Goal: Task Accomplishment & Management: Use online tool/utility

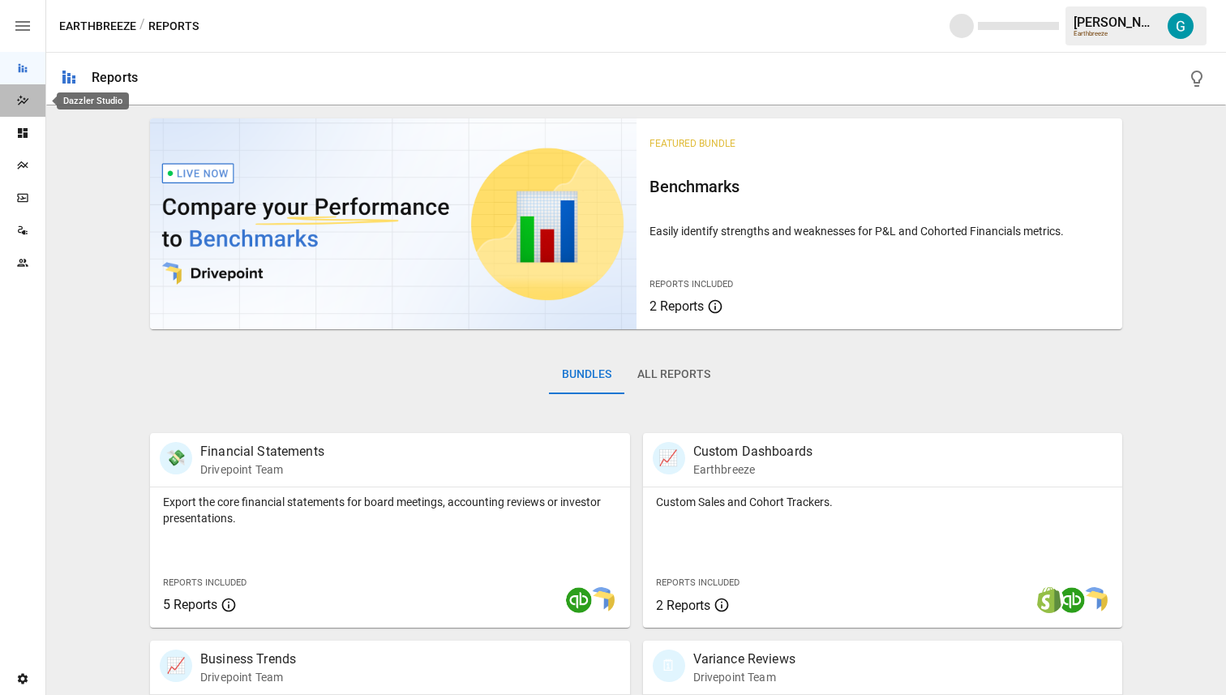
click at [41, 103] on div "Dazzler Studio" at bounding box center [22, 100] width 45 height 13
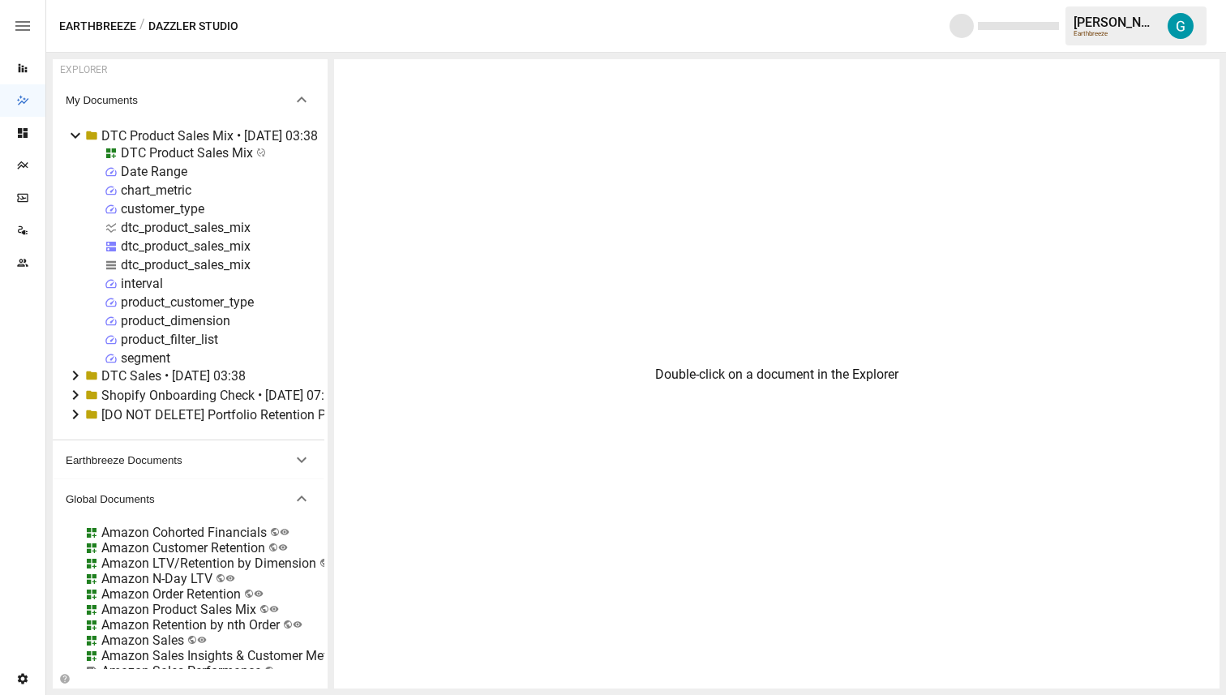
click at [72, 135] on icon at bounding box center [76, 136] width 10 height 6
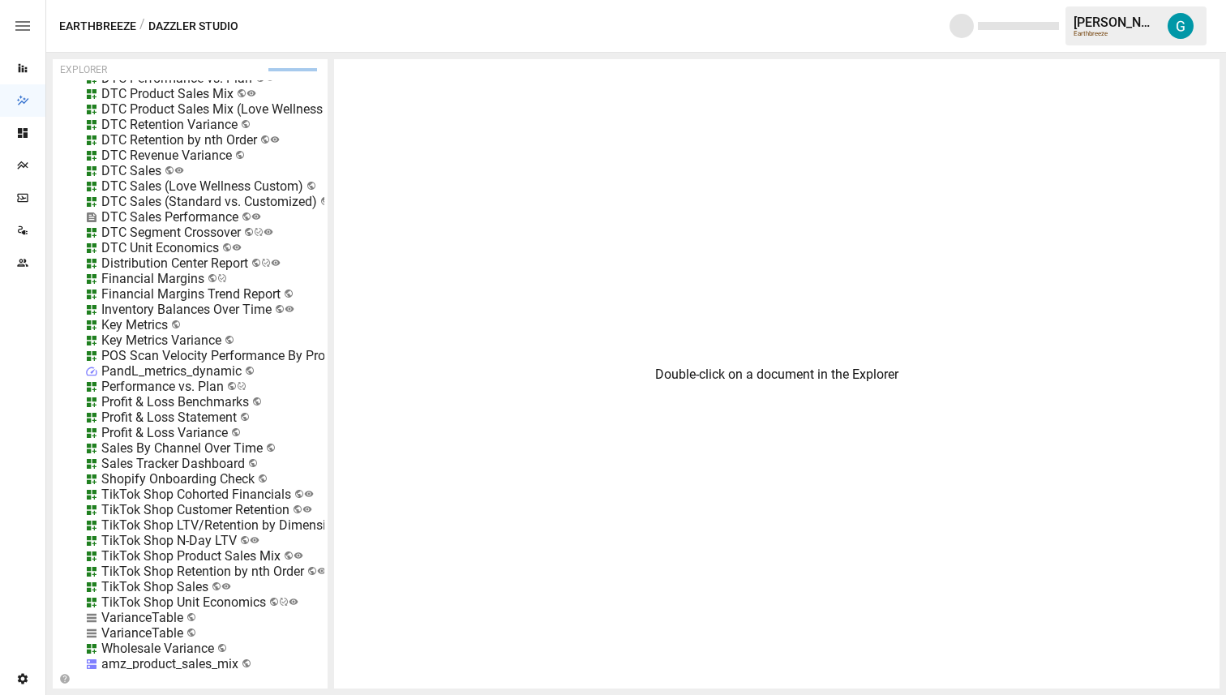
scroll to position [795, 0]
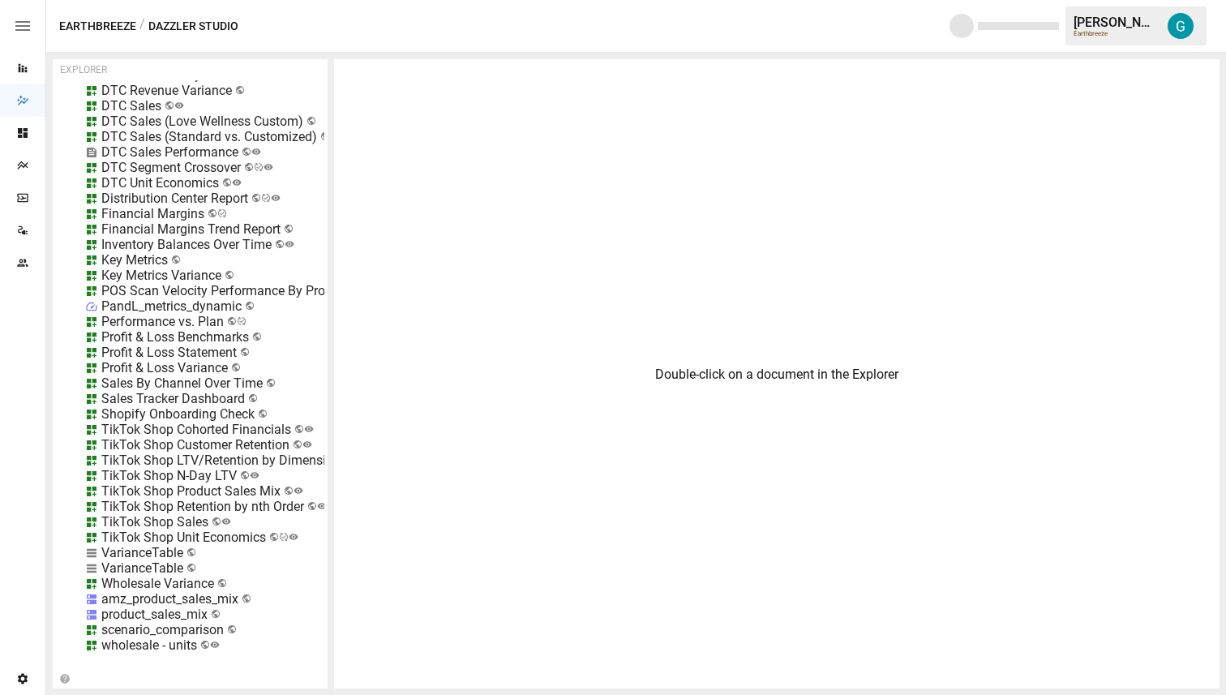
click at [177, 409] on div "Shopify Onboarding Check" at bounding box center [177, 413] width 153 height 15
click at [190, 370] on div "Profit & Loss Variance" at bounding box center [164, 367] width 126 height 15
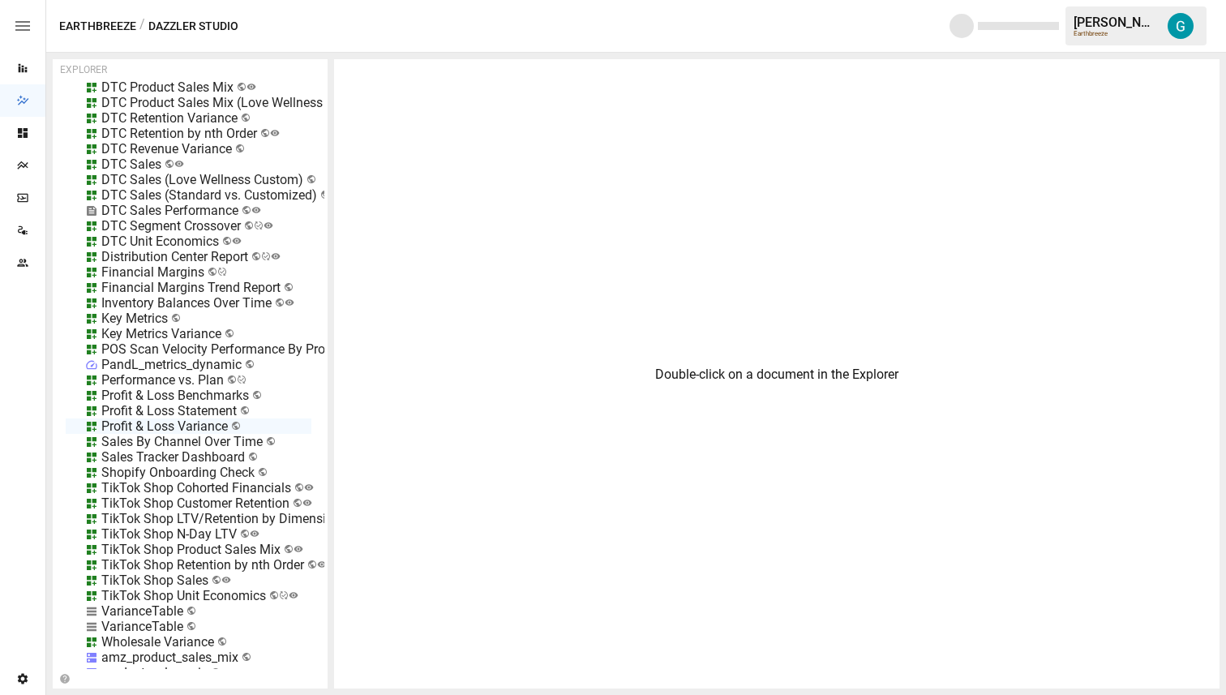
scroll to position [730, 0]
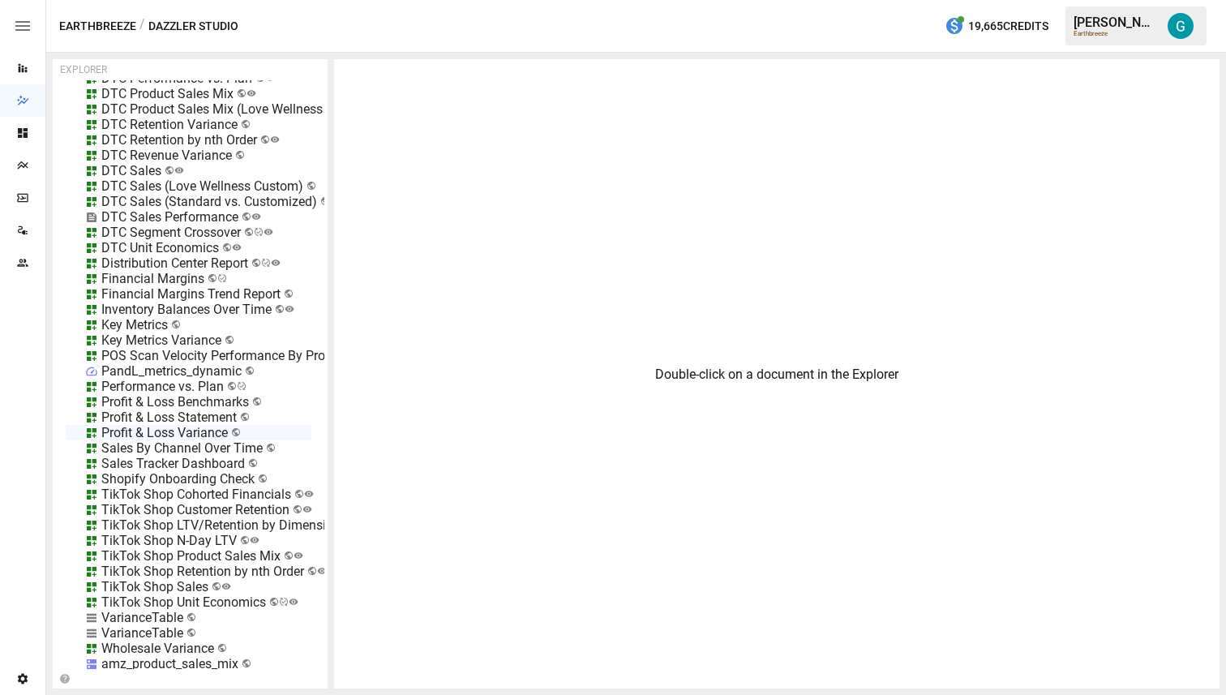
click at [206, 198] on div "DTC Sales (Standard vs. Customized)" at bounding box center [209, 201] width 216 height 15
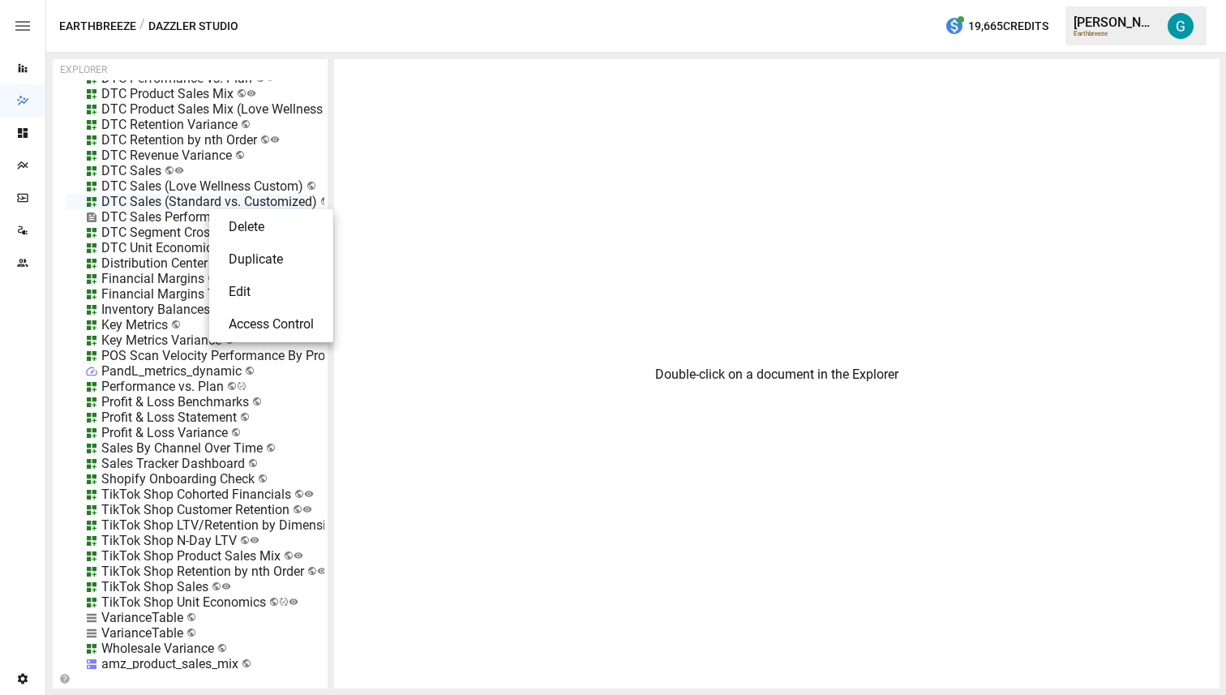
click at [272, 287] on li "Edit" at bounding box center [271, 292] width 111 height 32
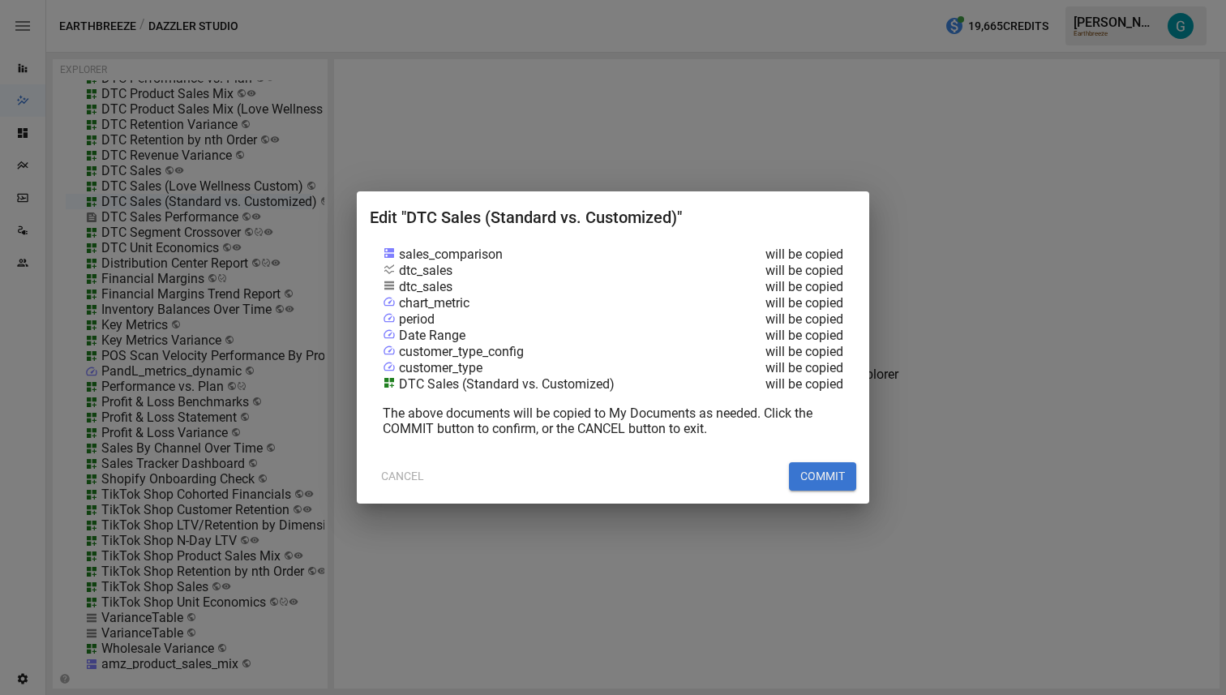
click at [831, 477] on button "COMMIT" at bounding box center [822, 476] width 67 height 29
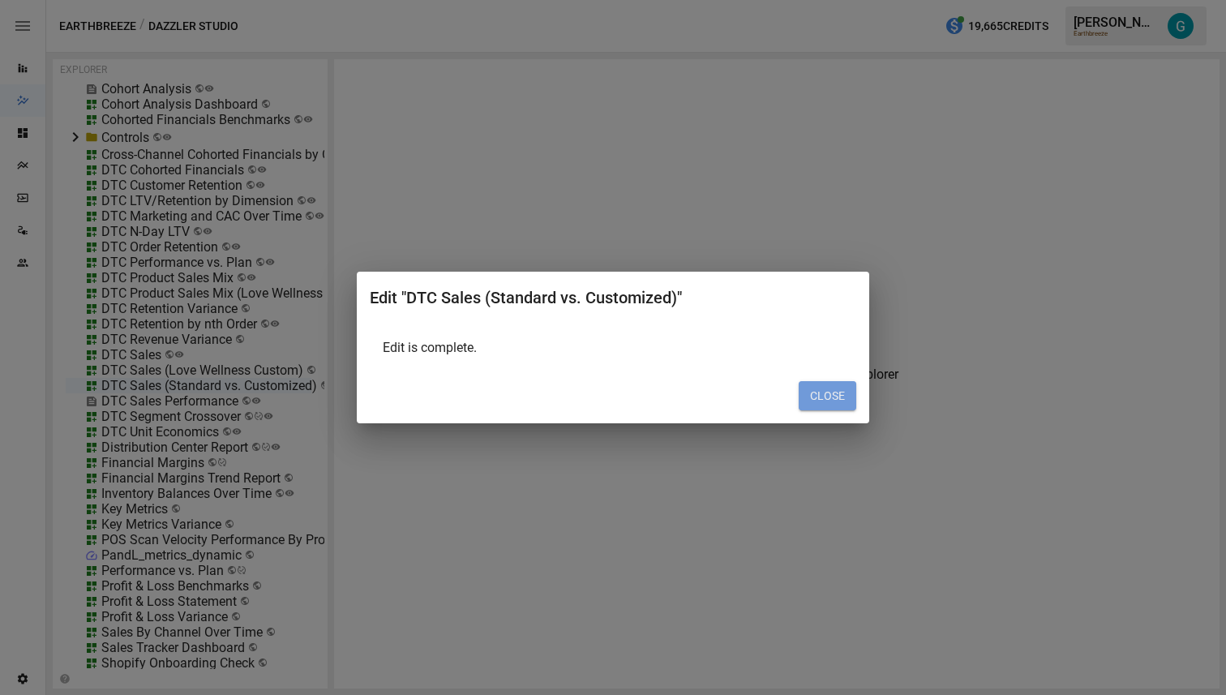
click at [815, 399] on button "CLOSE" at bounding box center [827, 395] width 58 height 29
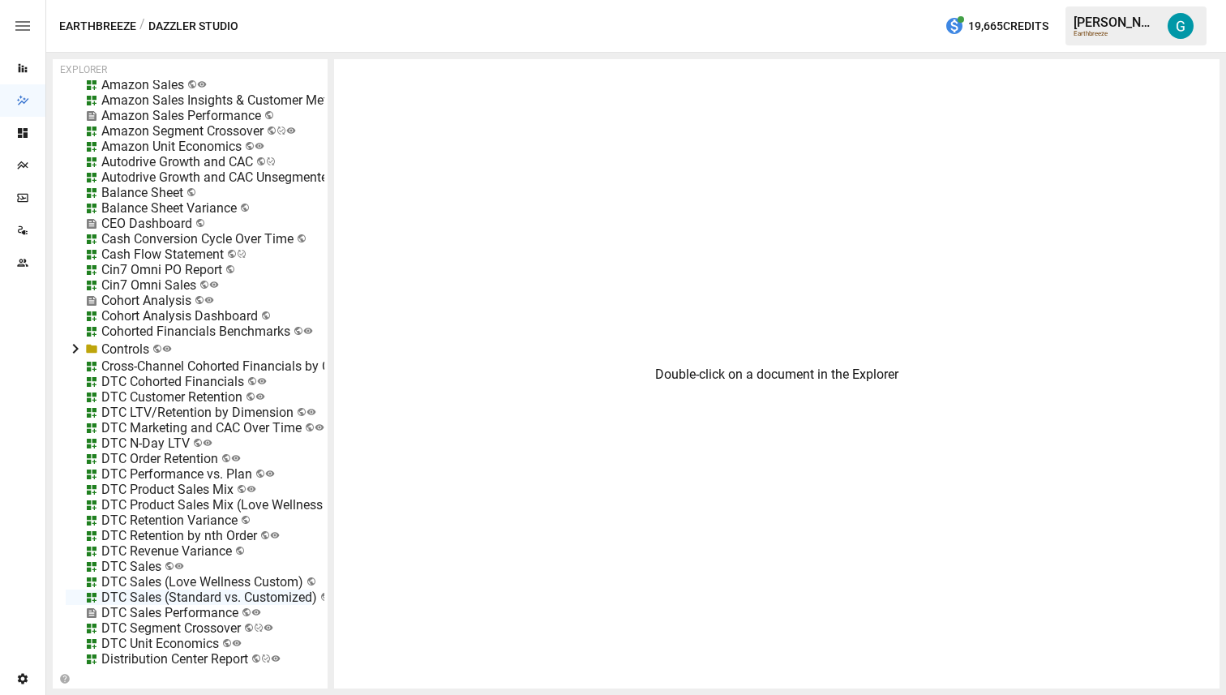
scroll to position [0, 0]
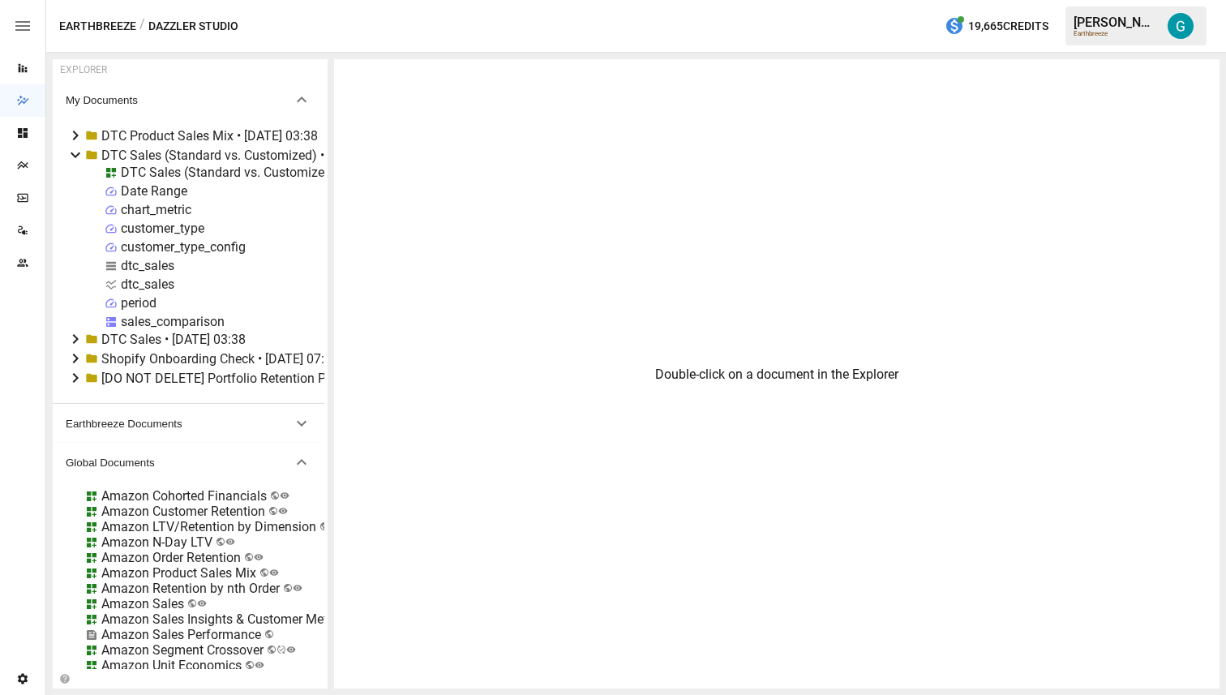
click at [209, 166] on div "DTC Sales (Standard vs. Customized)" at bounding box center [229, 172] width 216 height 15
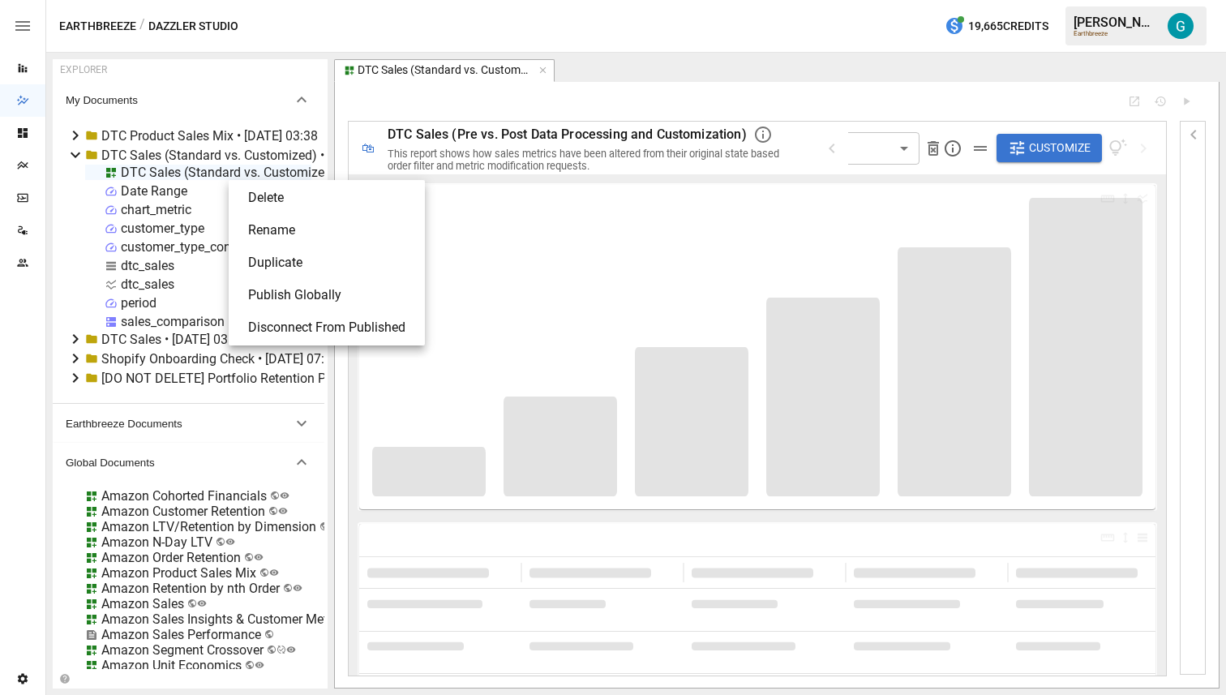
click at [272, 227] on li "Rename" at bounding box center [326, 230] width 183 height 32
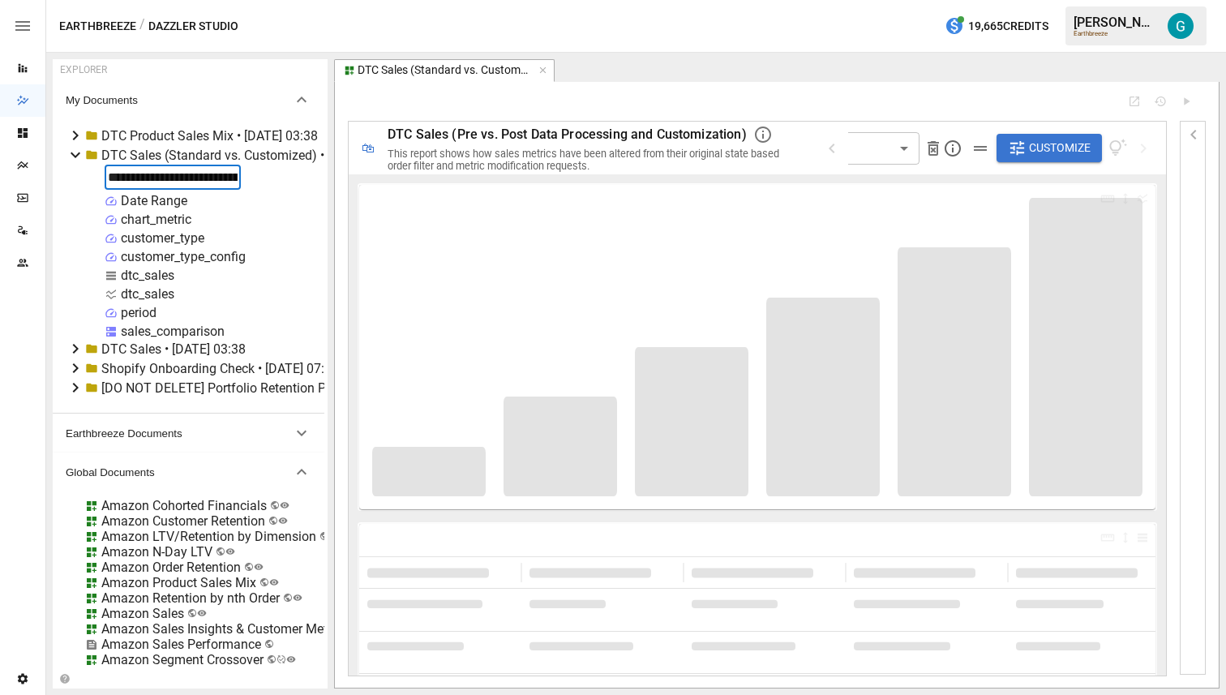
click at [200, 178] on input "**********" at bounding box center [173, 177] width 136 height 25
type input "**********"
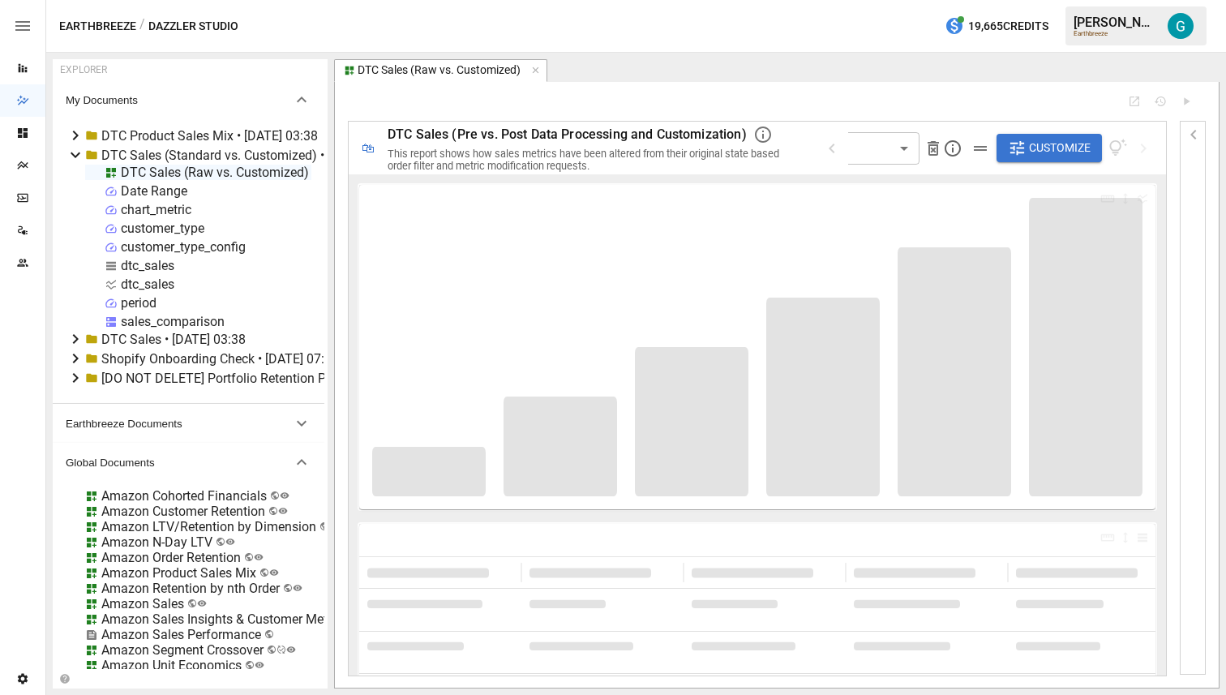
click at [550, 127] on span "DTC Sales (Pre vs. Post Data Processing and Customization)" at bounding box center [566, 133] width 359 height 15
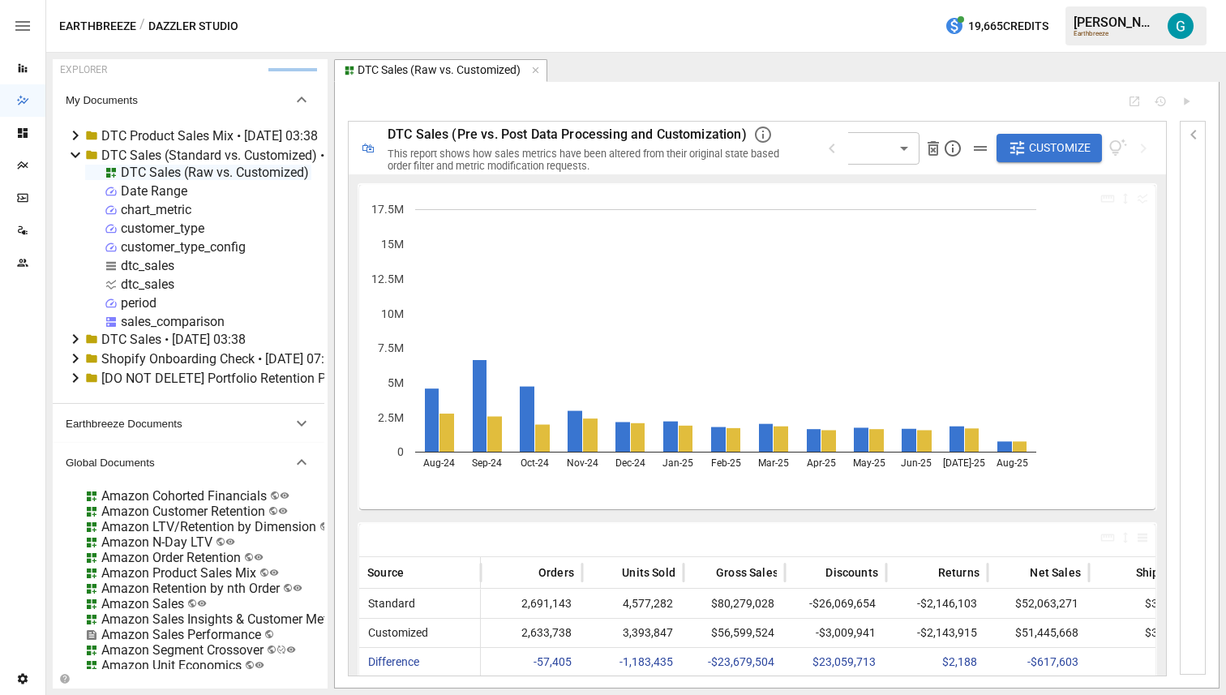
click at [537, 135] on span "DTC Sales (Pre vs. Post Data Processing and Customization)" at bounding box center [566, 133] width 359 height 15
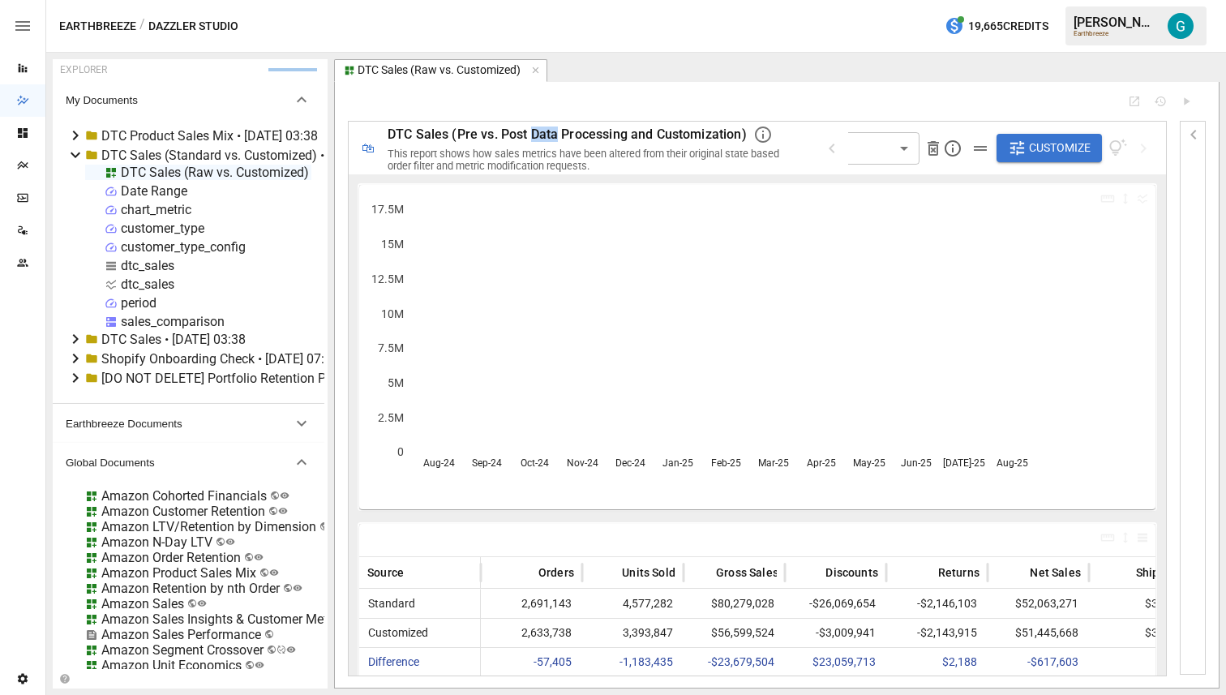
click at [537, 135] on span "DTC Sales (Pre vs. Post Data Processing and Customization)" at bounding box center [566, 133] width 359 height 15
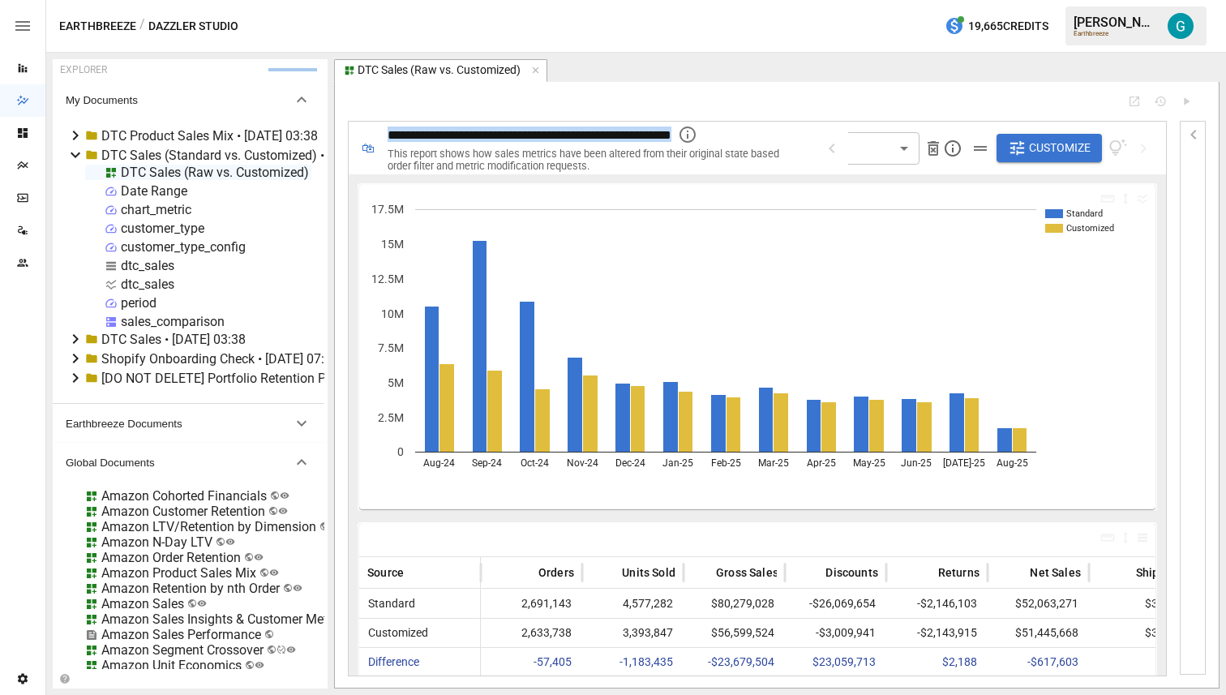
click at [537, 135] on span "**********" at bounding box center [529, 135] width 284 height 12
click at [168, 322] on div "sales_comparison" at bounding box center [173, 321] width 104 height 15
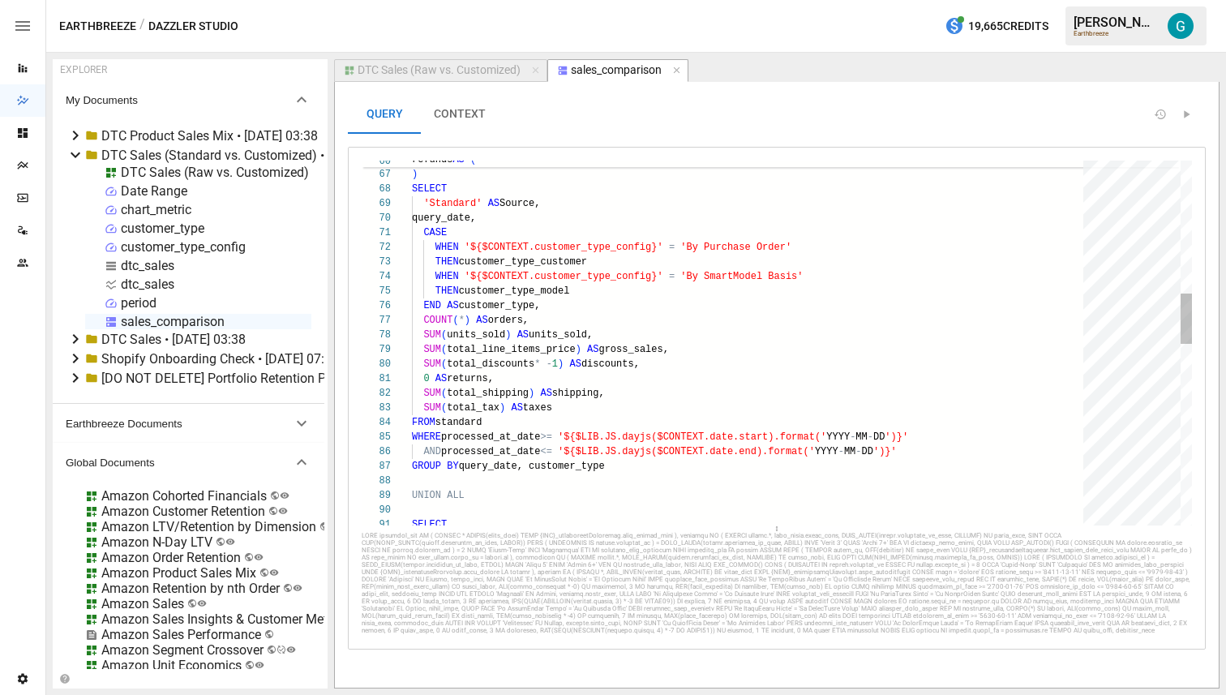
click at [456, 203] on div "AND created_date <= '${$LIB.JS.dayjs($CONTEXT.date.end).format(' YYYY - MM - DD…" at bounding box center [753, 517] width 682 height 2626
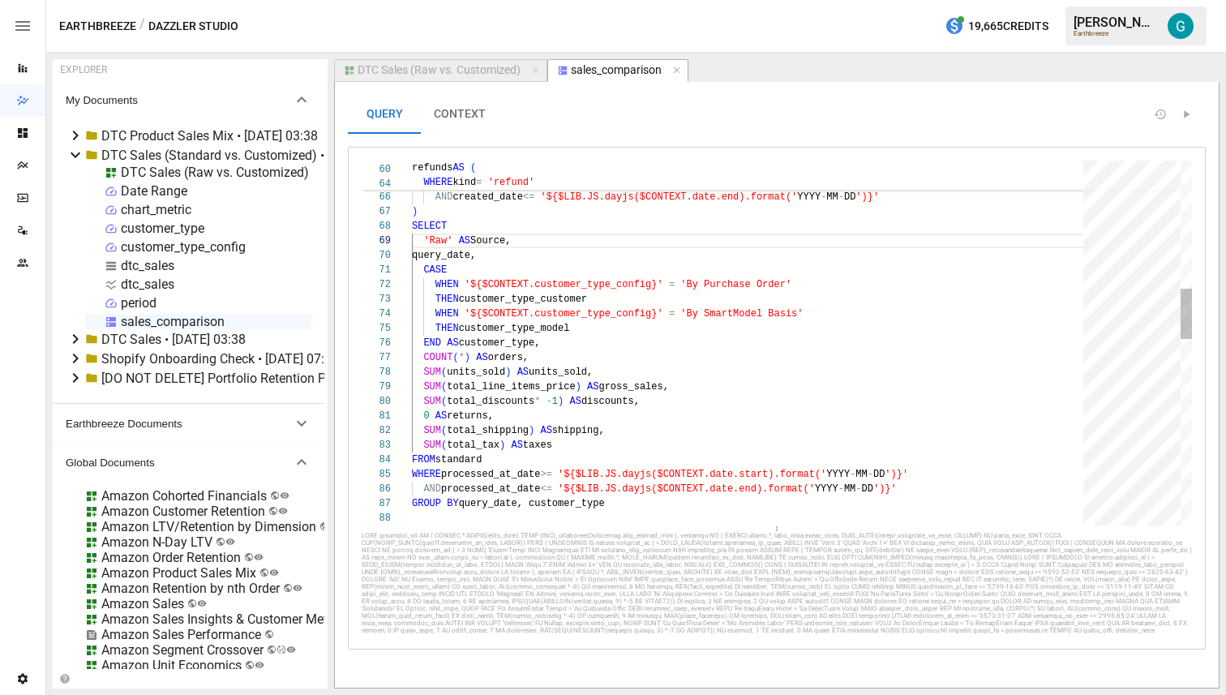
click at [576, 304] on div "AND created_date <= '${$LIB.JS.dayjs($CONTEXT.date.end).format(' YYYY - MM - DD…" at bounding box center [753, 554] width 682 height 2626
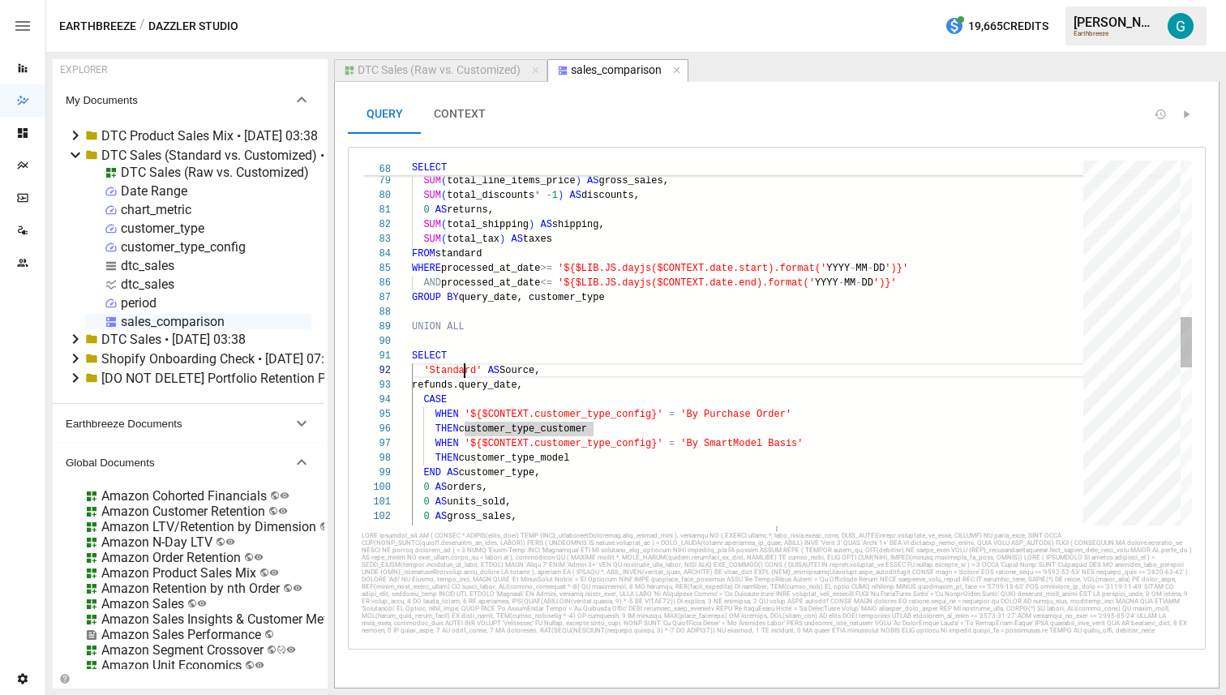
click at [464, 373] on div "0 AS discounts, 0 AS gross_sales, 0 AS units_sold, 0 AS orders, END AS customer…" at bounding box center [753, 348] width 682 height 2626
click at [591, 327] on div "0 AS discounts, 0 AS gross_sales, 0 AS units_sold, 0 AS orders, END AS customer…" at bounding box center [753, 348] width 682 height 2626
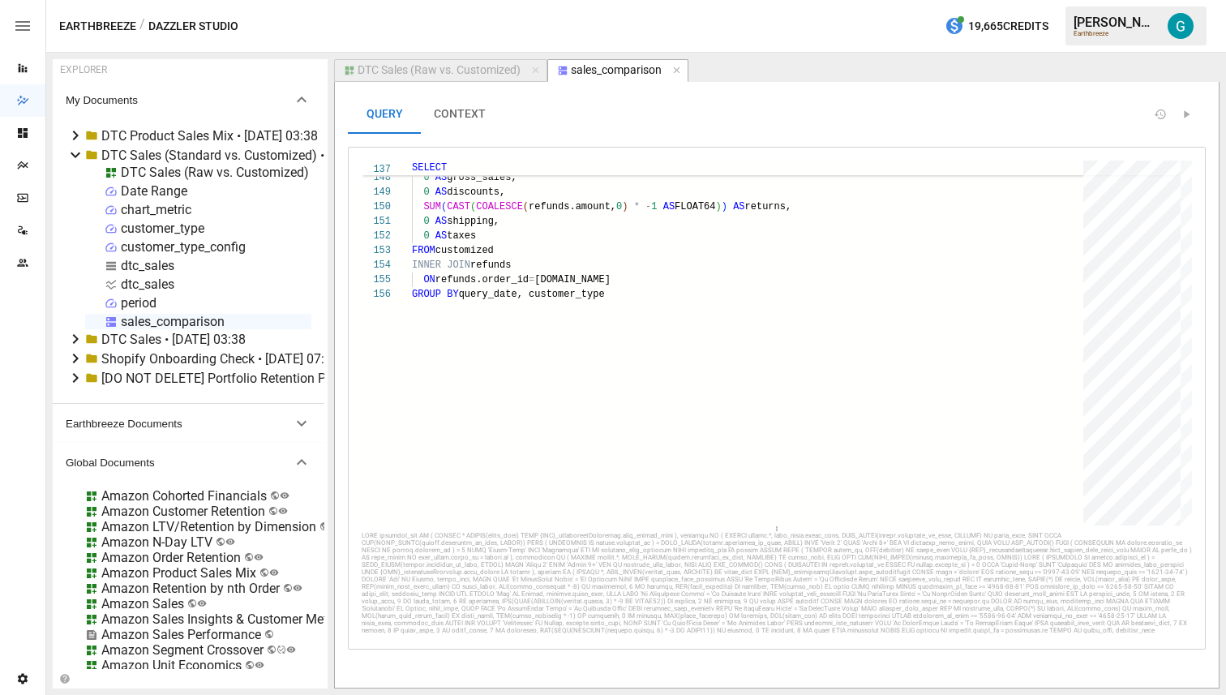
type textarea "**********"
click at [160, 264] on div "dtc_sales" at bounding box center [147, 265] width 53 height 15
select select "**********"
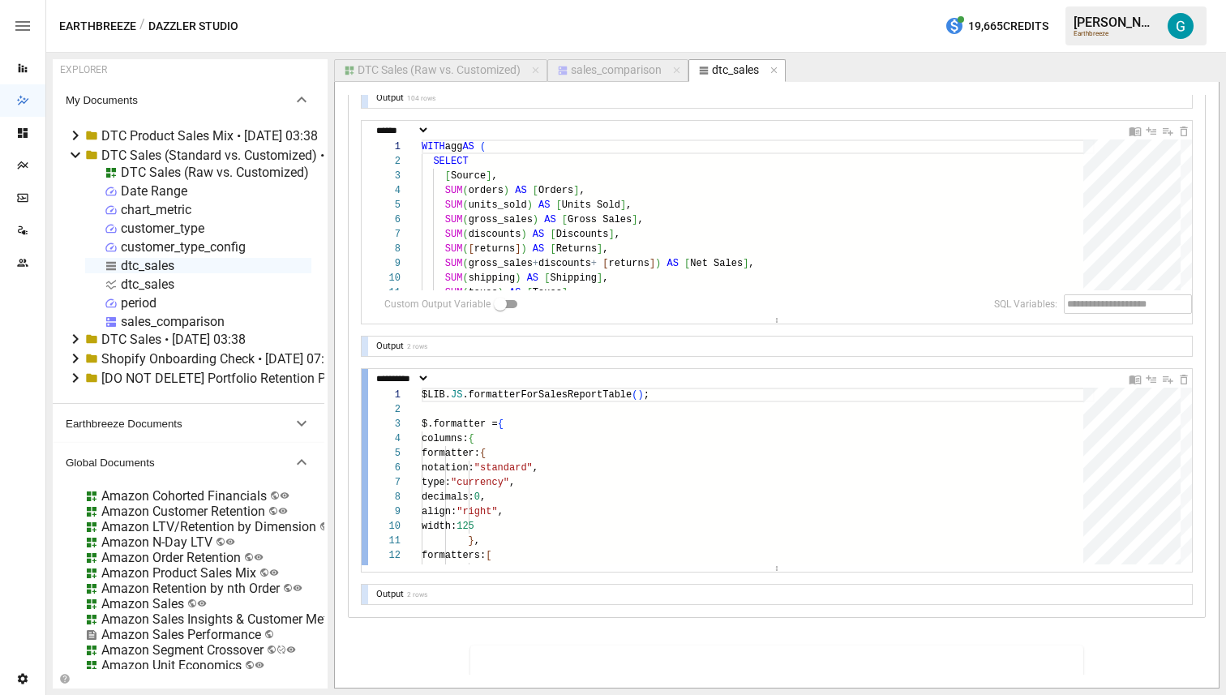
scroll to position [279, 0]
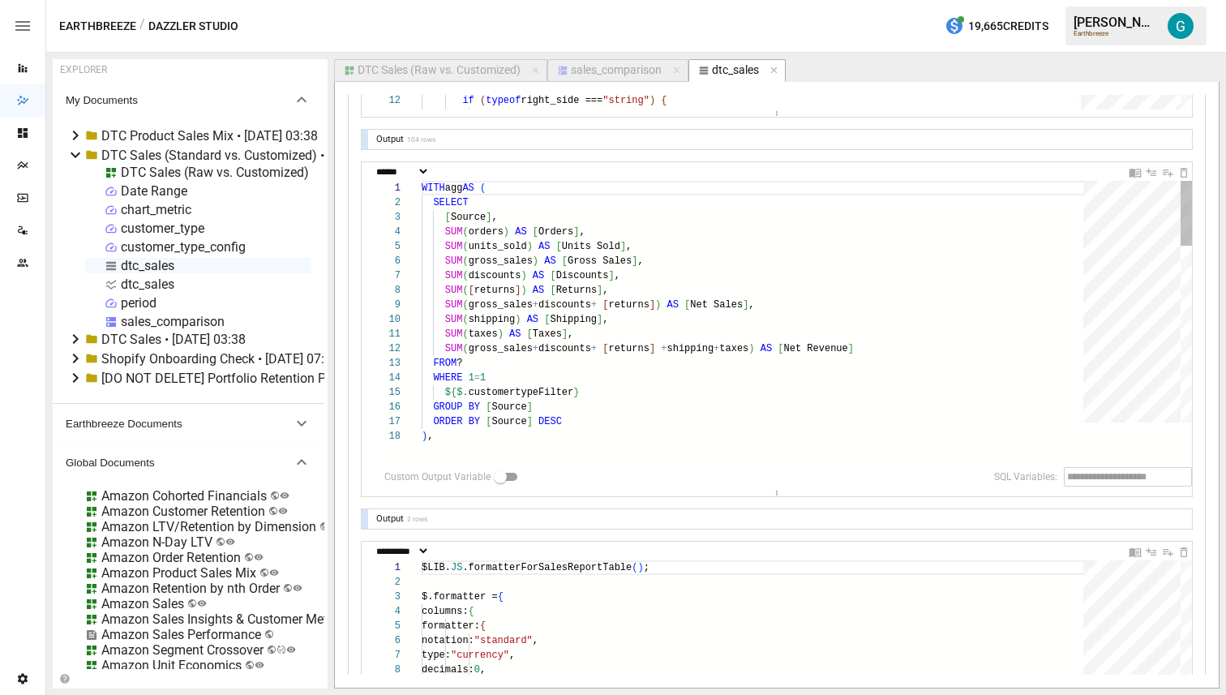
drag, startPoint x: 473, startPoint y: 358, endPoint x: 474, endPoint y: 577, distance: 218.8
click at [474, 577] on div "**********" at bounding box center [776, 329] width 830 height 895
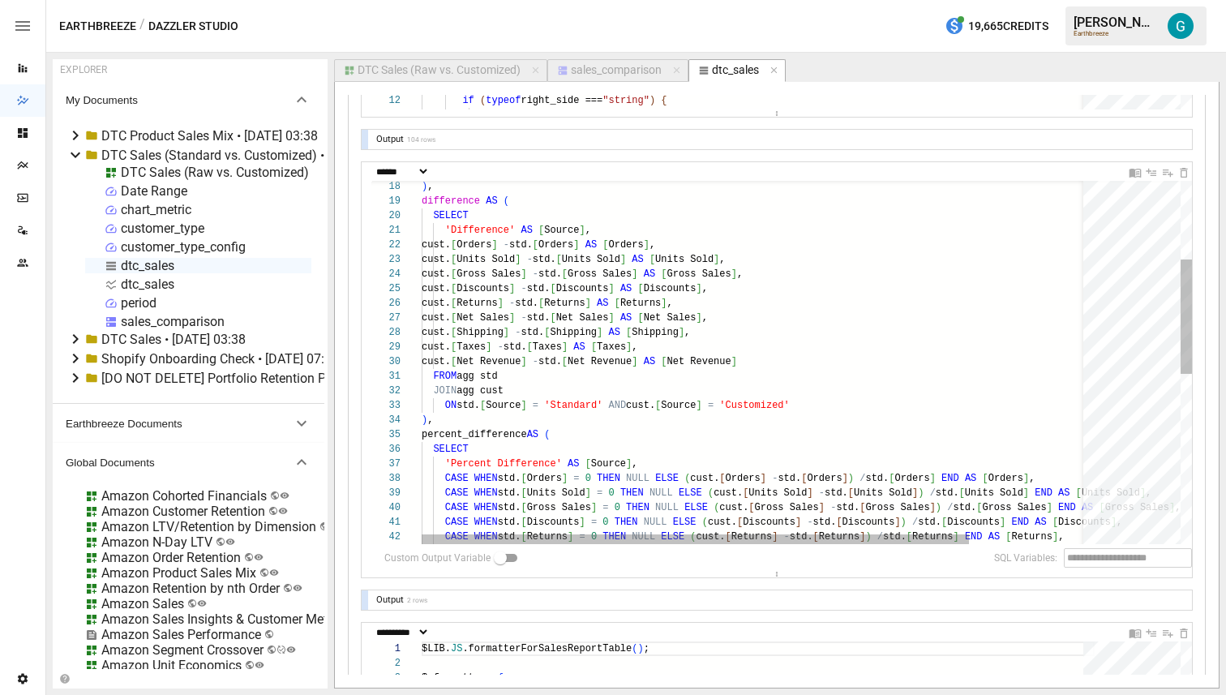
click at [567, 405] on div ") , difference AS ( SELECT 'Difference' AS [ Source ] , cust. [ Orders ] - std.…" at bounding box center [827, 506] width 813 height 1151
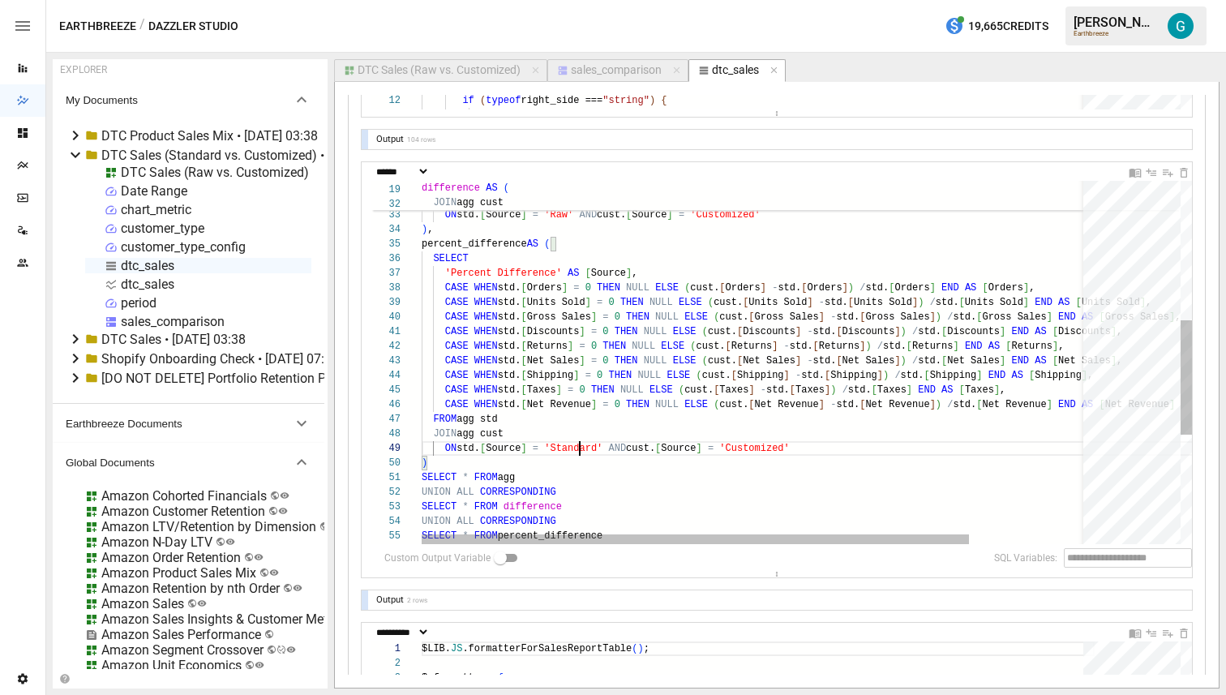
click at [582, 442] on div "FROM agg std JOIN agg cust ON std. [ Source ] = 'Raw' AND cust. [ Source ] = 'C…" at bounding box center [827, 316] width 813 height 1151
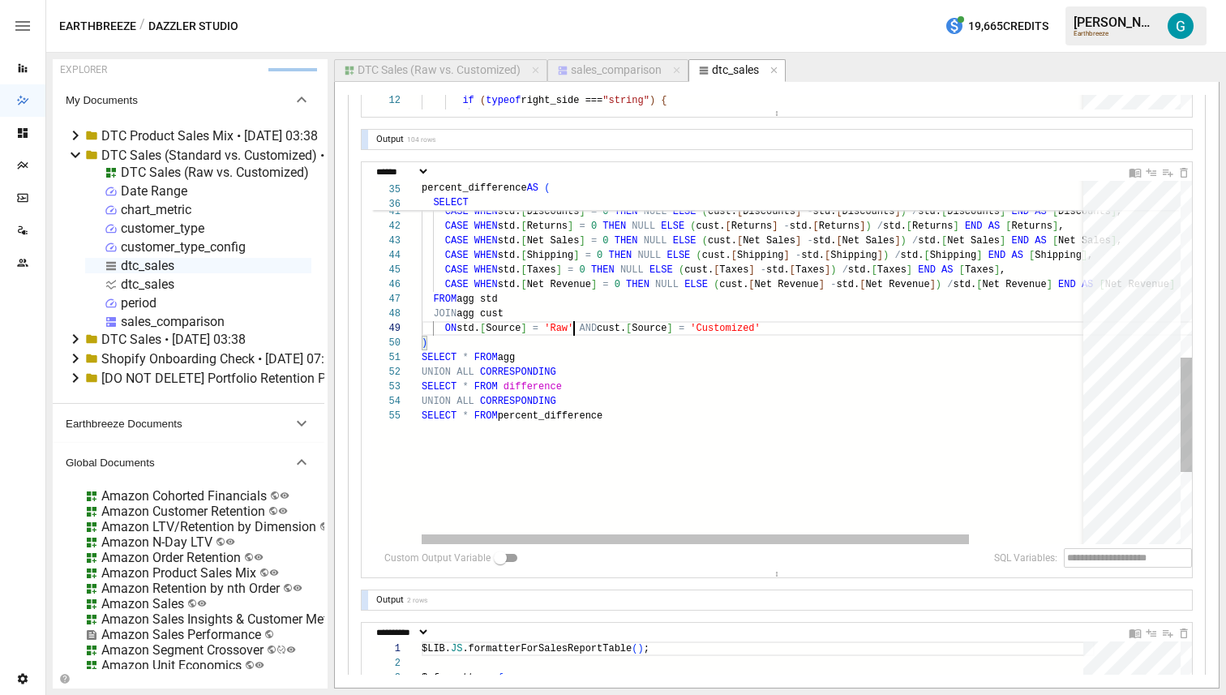
click at [610, 383] on div "CASE WHEN std. [ Units Sold ] = 0 THEN NULL ELSE ( cust. [ Units Sold ] - std. …" at bounding box center [827, 196] width 813 height 1151
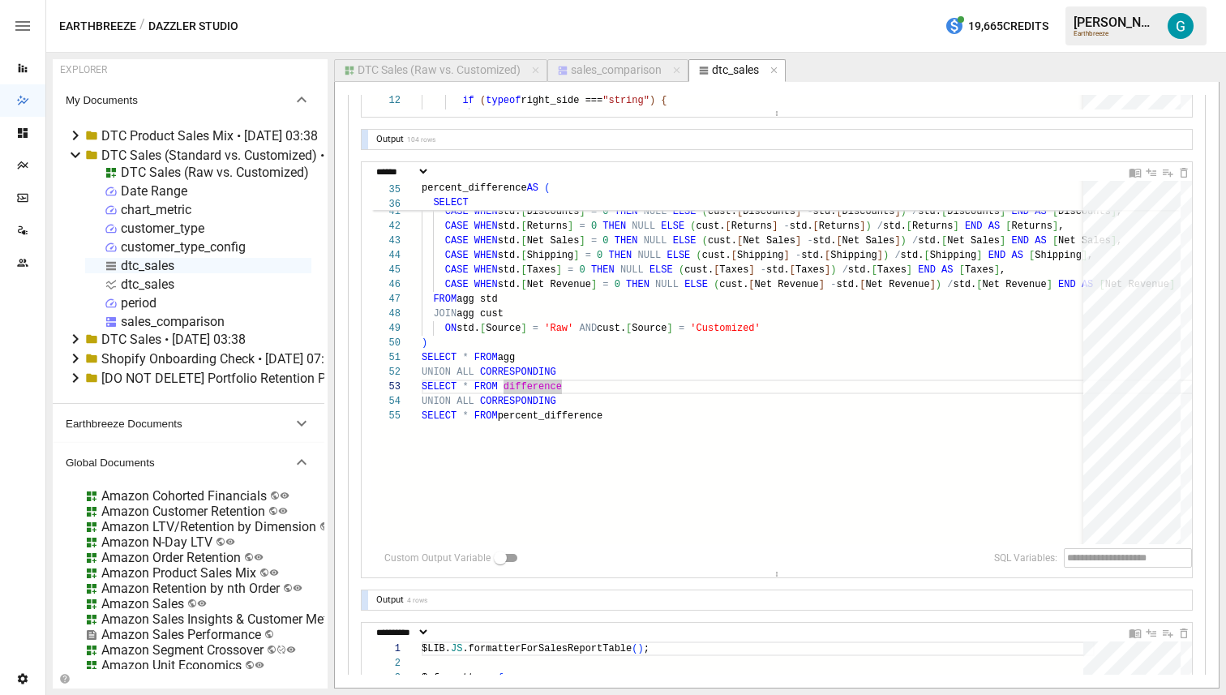
type textarea "**********"
click at [143, 280] on div "dtc_sales" at bounding box center [147, 283] width 53 height 15
select select "**********"
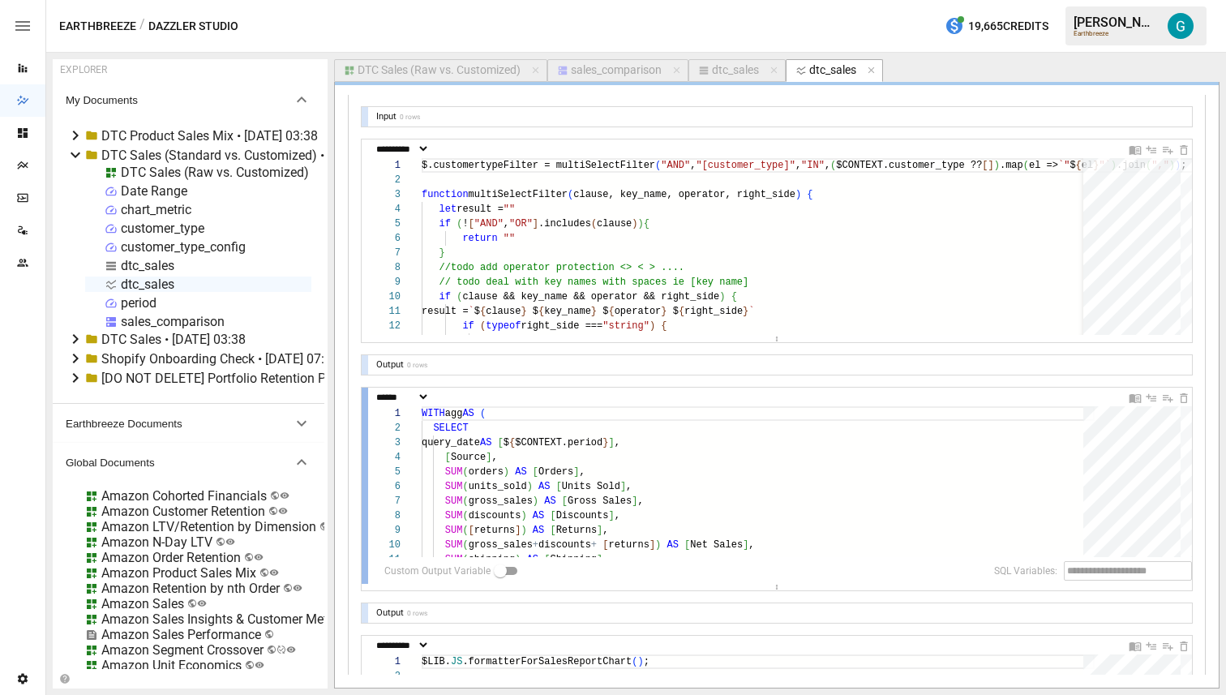
scroll to position [87, 0]
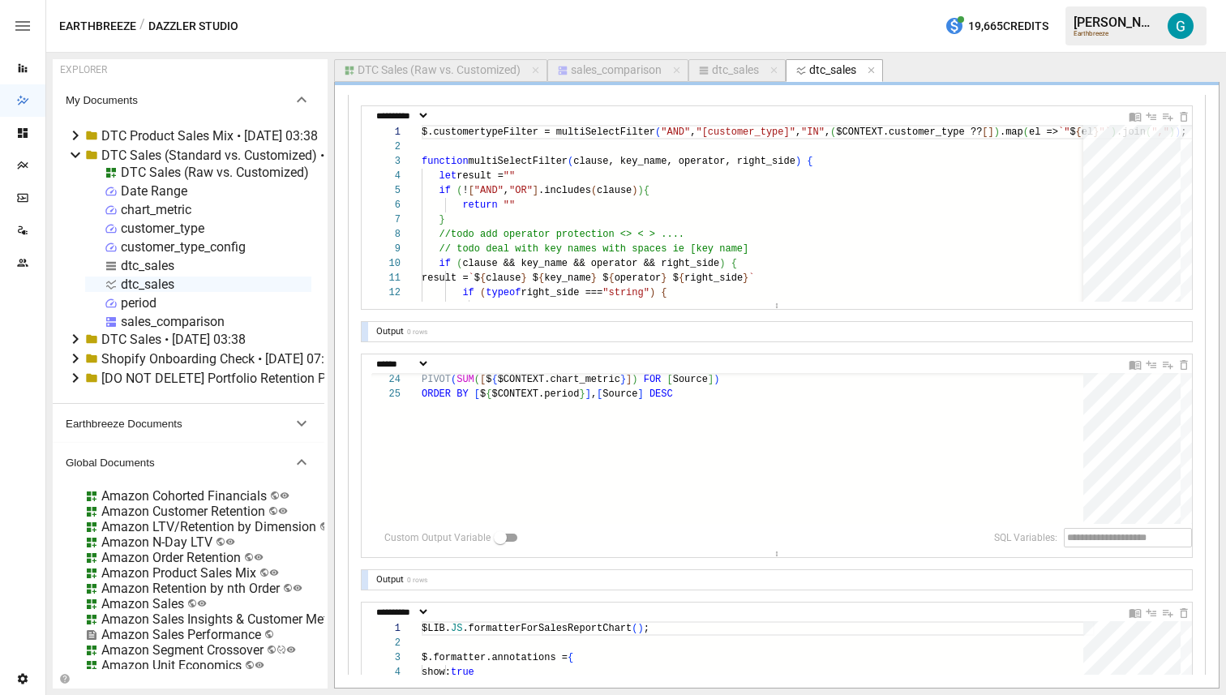
click at [456, 68] on div "DTC Sales (Raw vs. Customized)" at bounding box center [438, 70] width 163 height 15
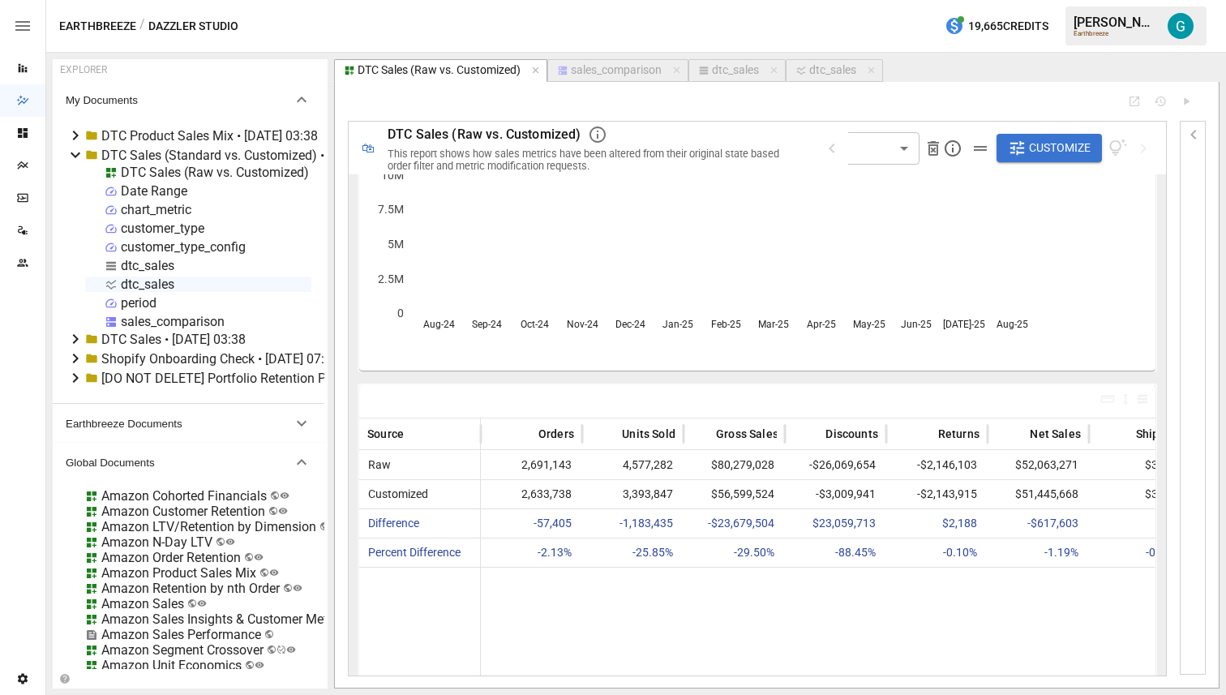
scroll to position [183, 0]
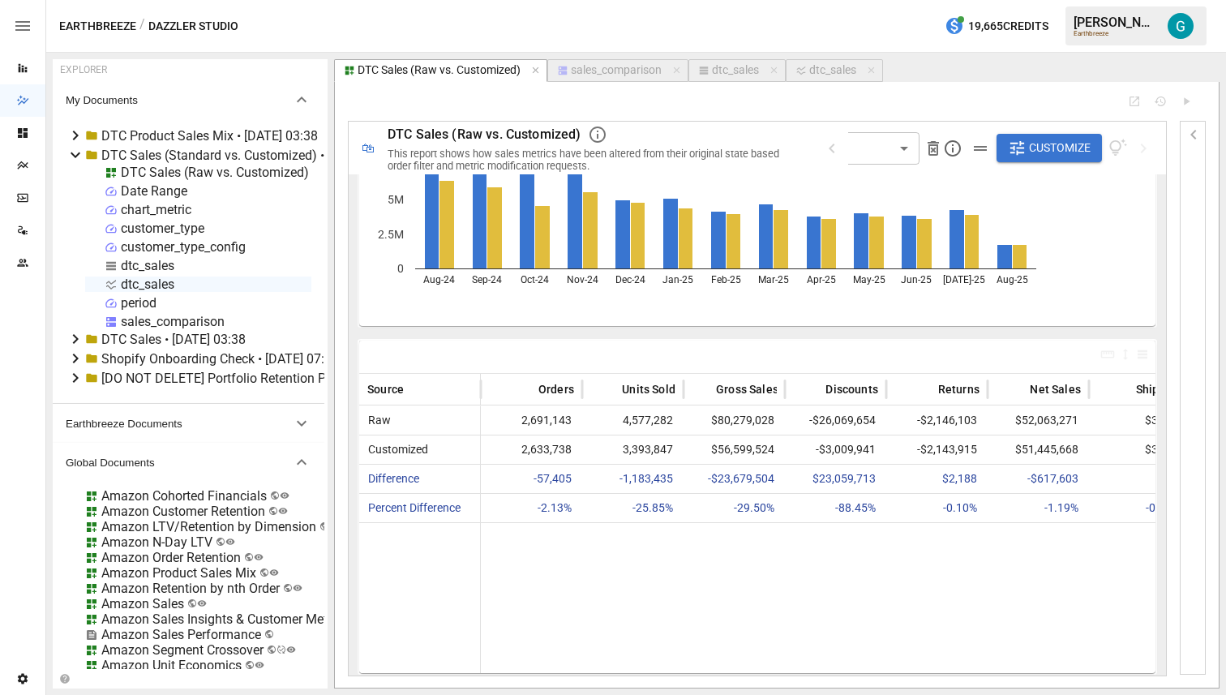
click at [242, 170] on div "DTC Sales (Raw vs. Customized)" at bounding box center [215, 172] width 188 height 15
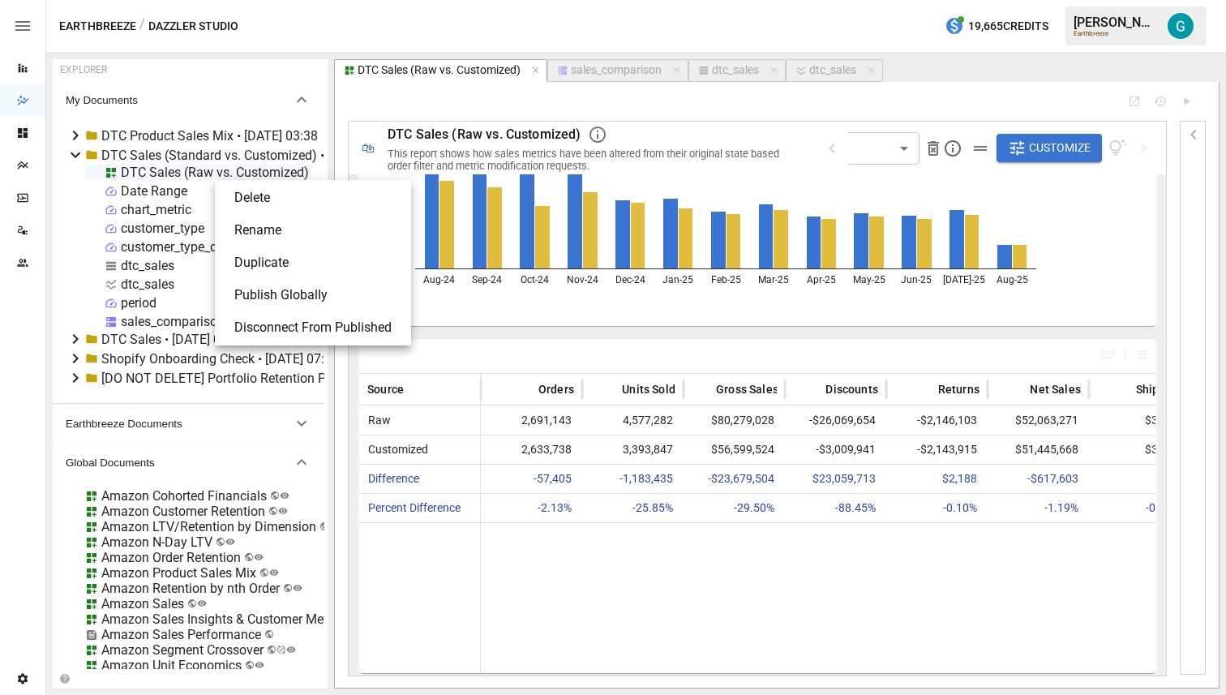
click at [306, 296] on li "Publish Globally" at bounding box center [312, 295] width 183 height 32
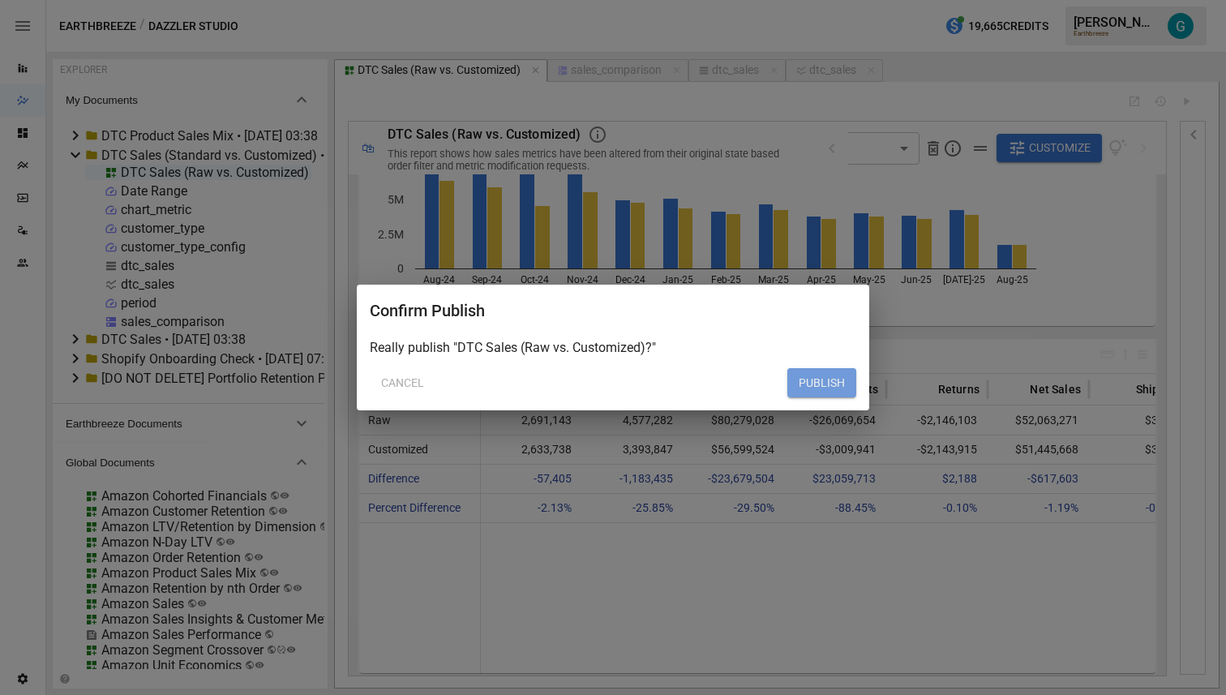
click at [823, 377] on button "PUBLISH" at bounding box center [821, 382] width 69 height 29
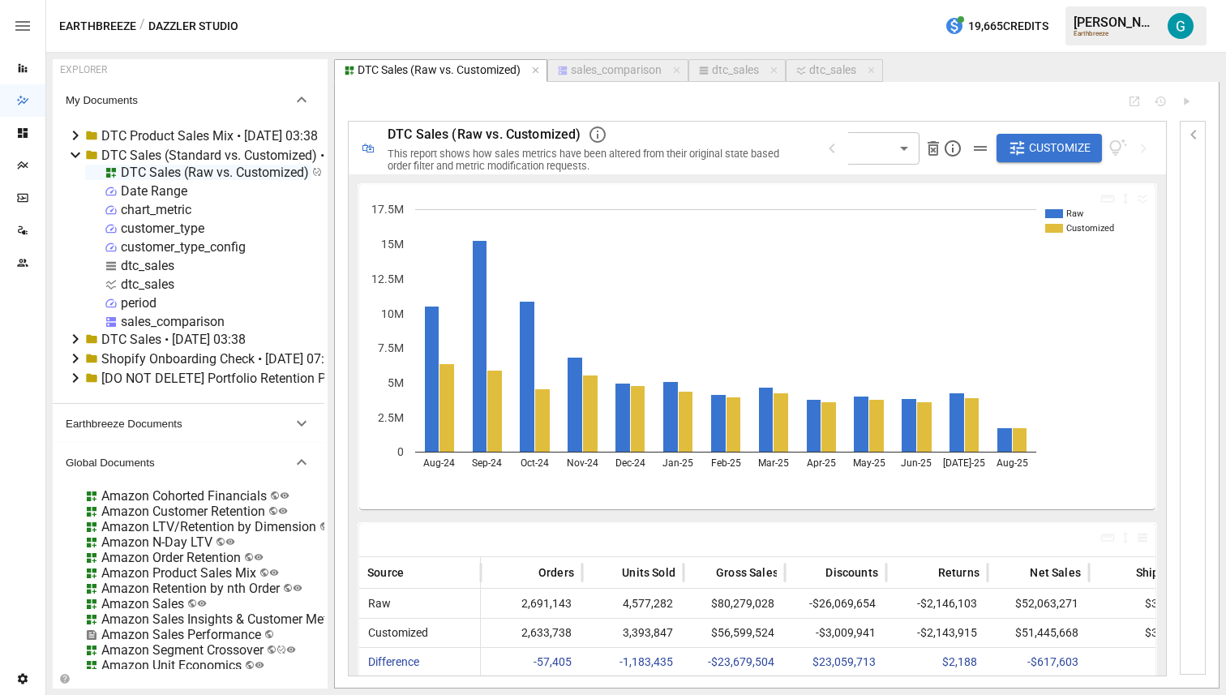
click at [25, 63] on icon "Reports" at bounding box center [22, 68] width 13 height 13
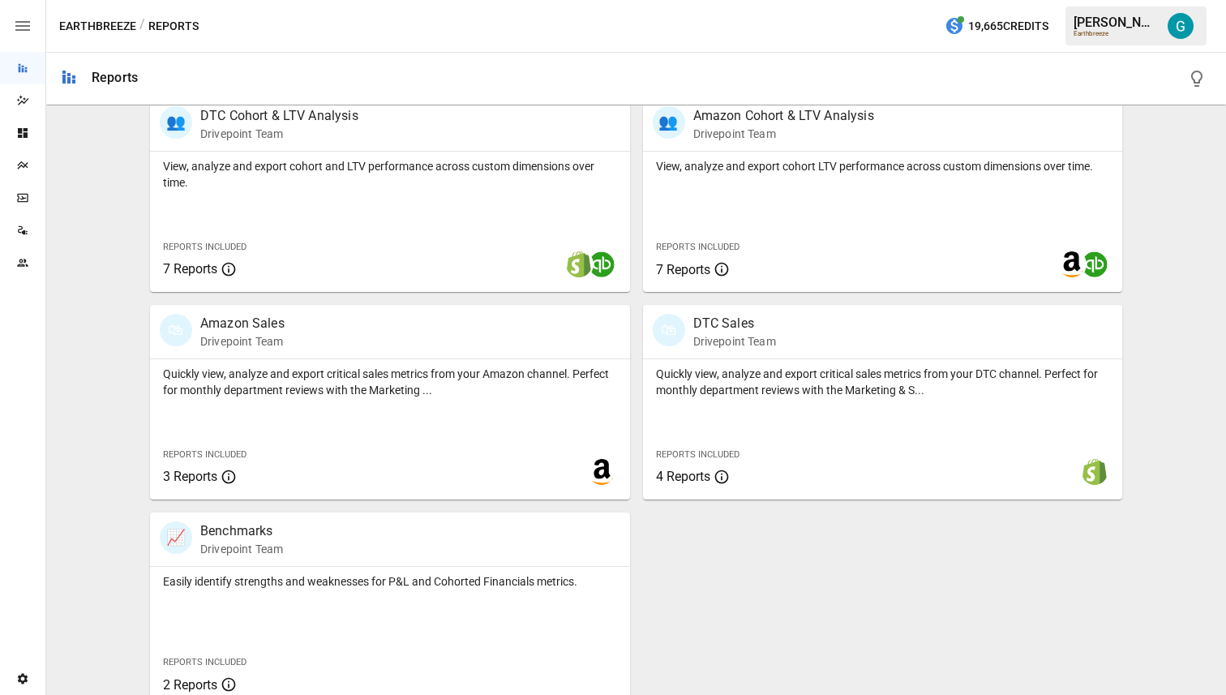
scroll to position [769, 0]
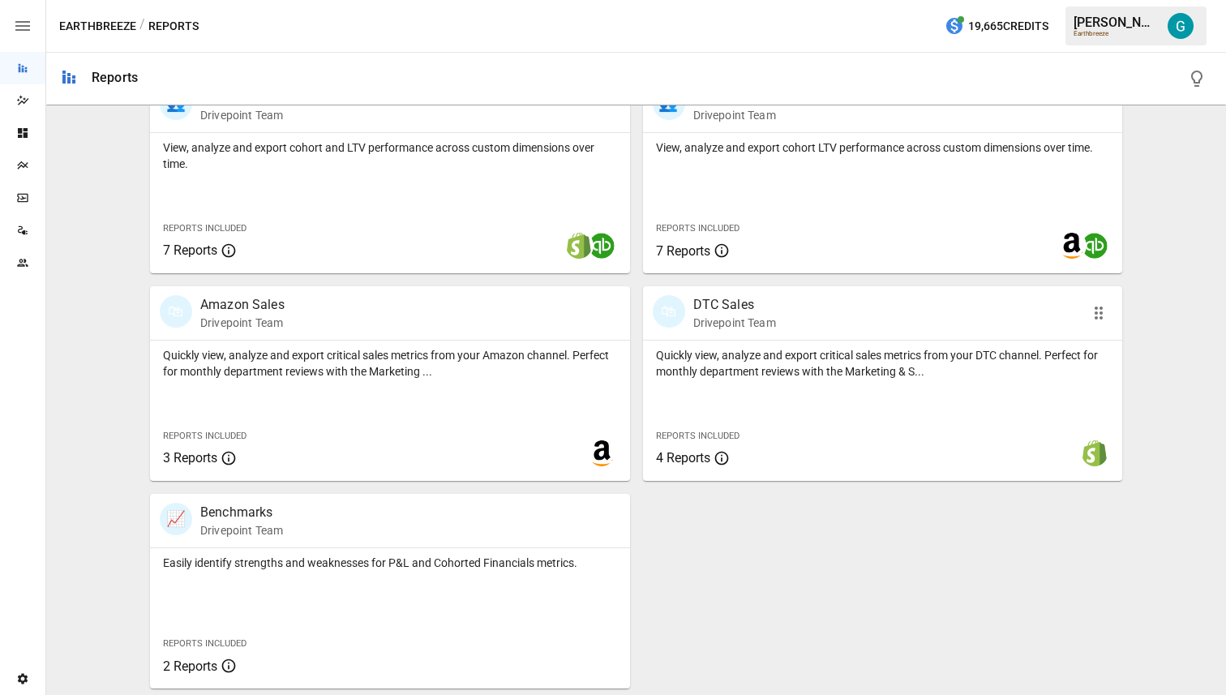
click at [801, 367] on p "Quickly view, analyze and export critical sales metrics from your DTC channel. …" at bounding box center [883, 363] width 454 height 32
